Goal: Information Seeking & Learning: Learn about a topic

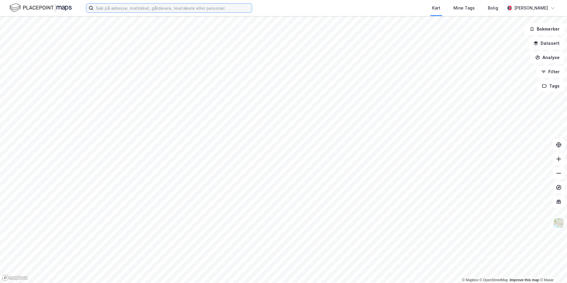
click at [147, 9] on input at bounding box center [172, 8] width 158 height 9
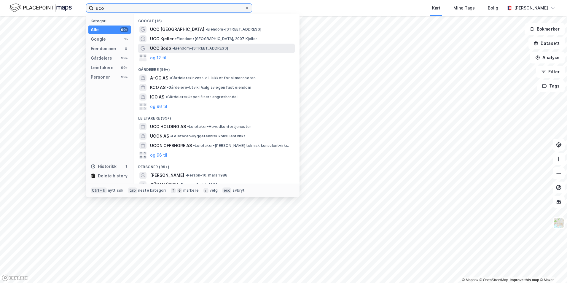
type input "uco"
click at [210, 50] on span "• Eiendom • [STREET_ADDRESS]" at bounding box center [200, 48] width 56 height 5
